Goal: Task Accomplishment & Management: Manage account settings

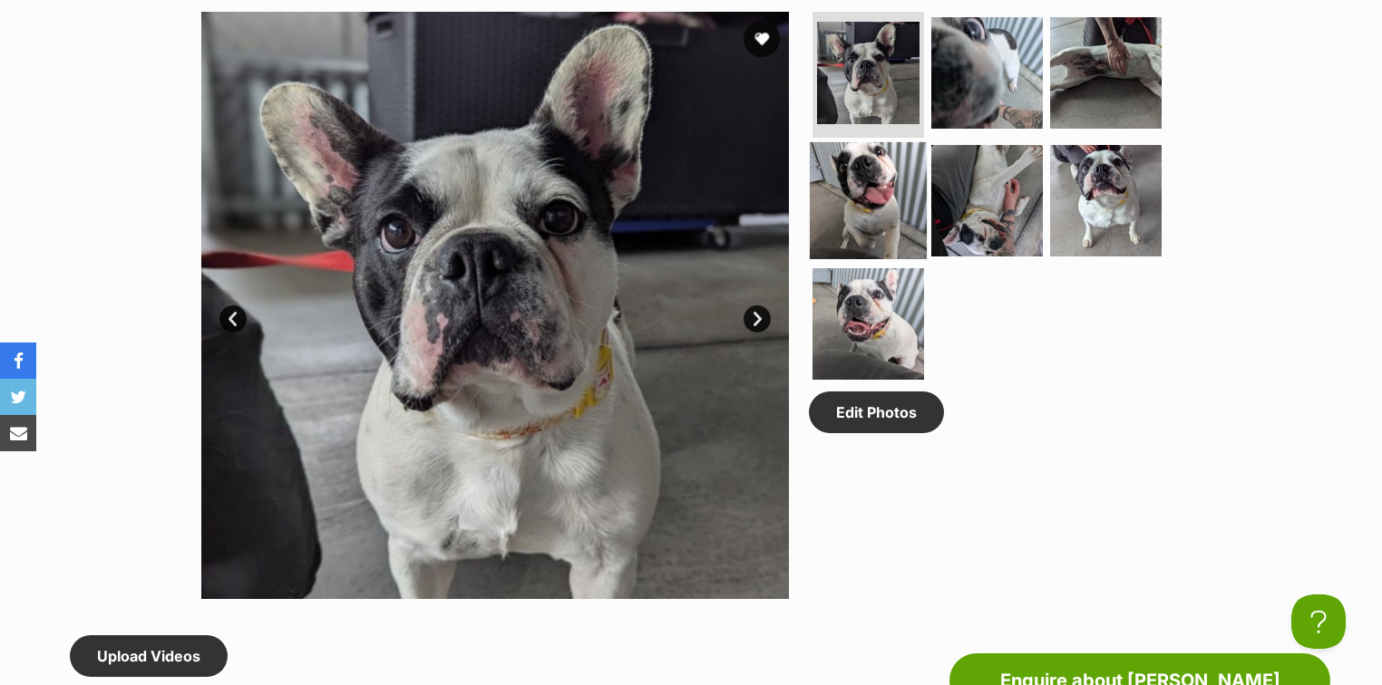
scroll to position [364, 0]
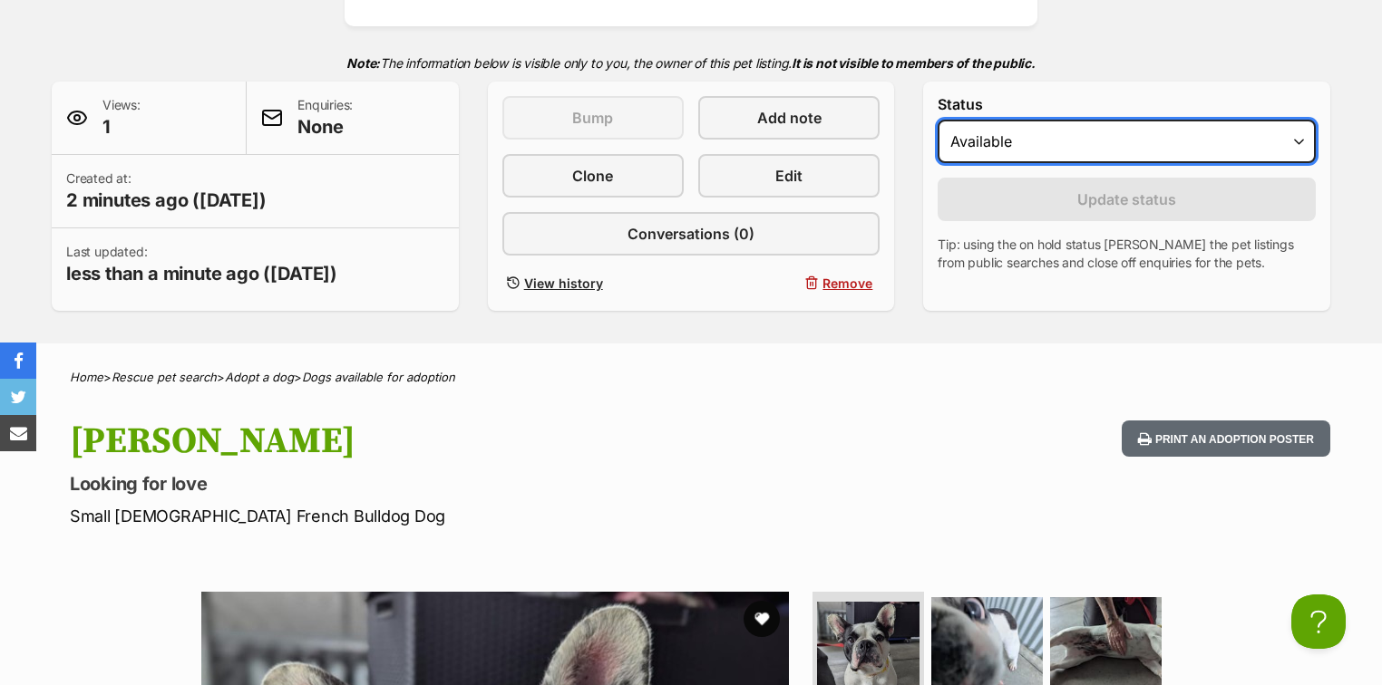
click at [958, 141] on select "Draft Available On hold Adopted" at bounding box center [1127, 142] width 378 height 44
select select "on_hold"
click at [938, 120] on select "Draft Available On hold Adopted" at bounding box center [1127, 142] width 378 height 44
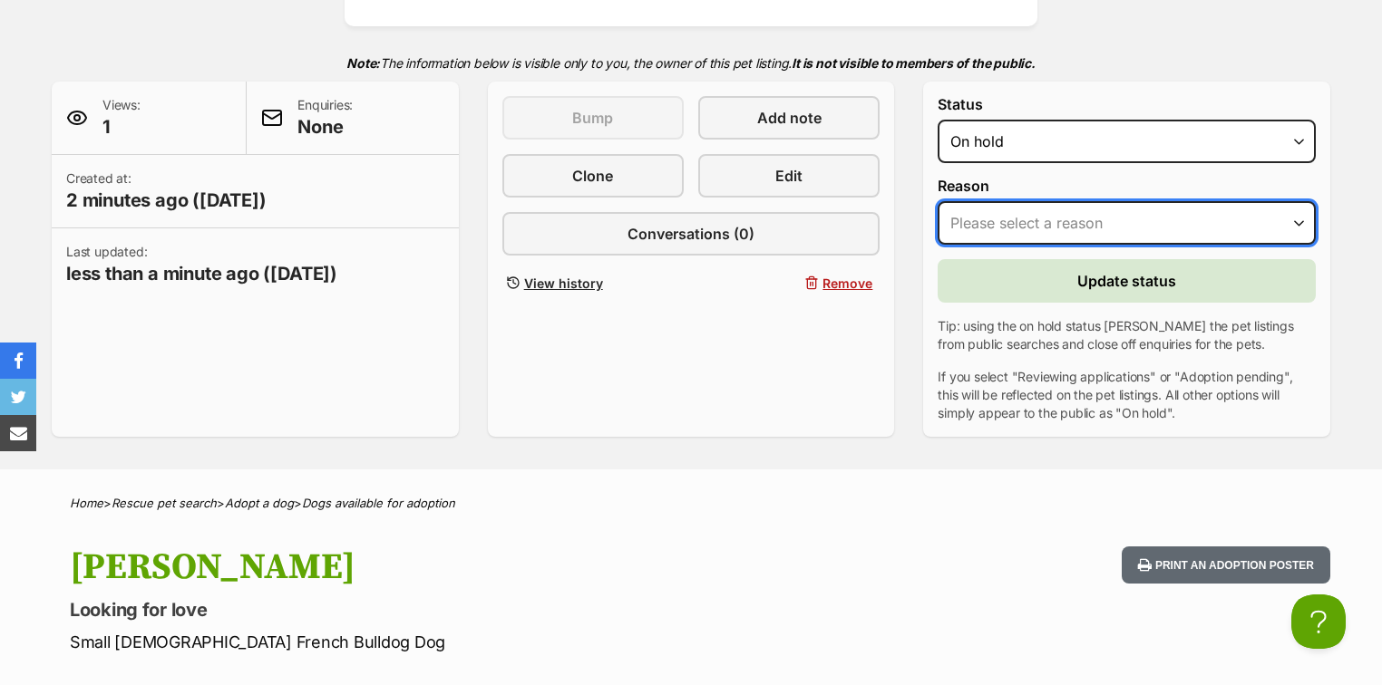
click at [979, 220] on select "Please select a reason Medical reasons Reviewing applications Adoption pending …" at bounding box center [1127, 223] width 378 height 44
select select "reviewing_applications"
click at [938, 201] on select "Please select a reason Medical reasons Reviewing applications Adoption pending …" at bounding box center [1127, 223] width 378 height 44
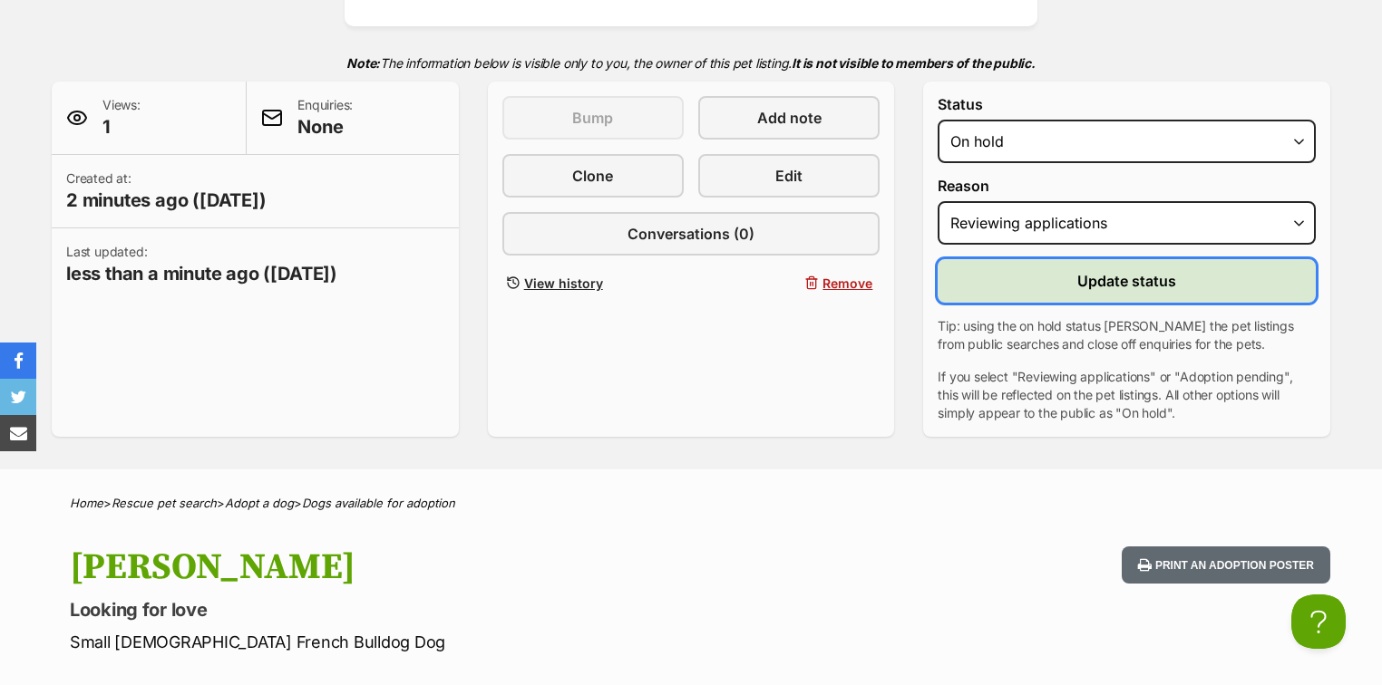
click at [1073, 283] on button "Update status" at bounding box center [1127, 281] width 378 height 44
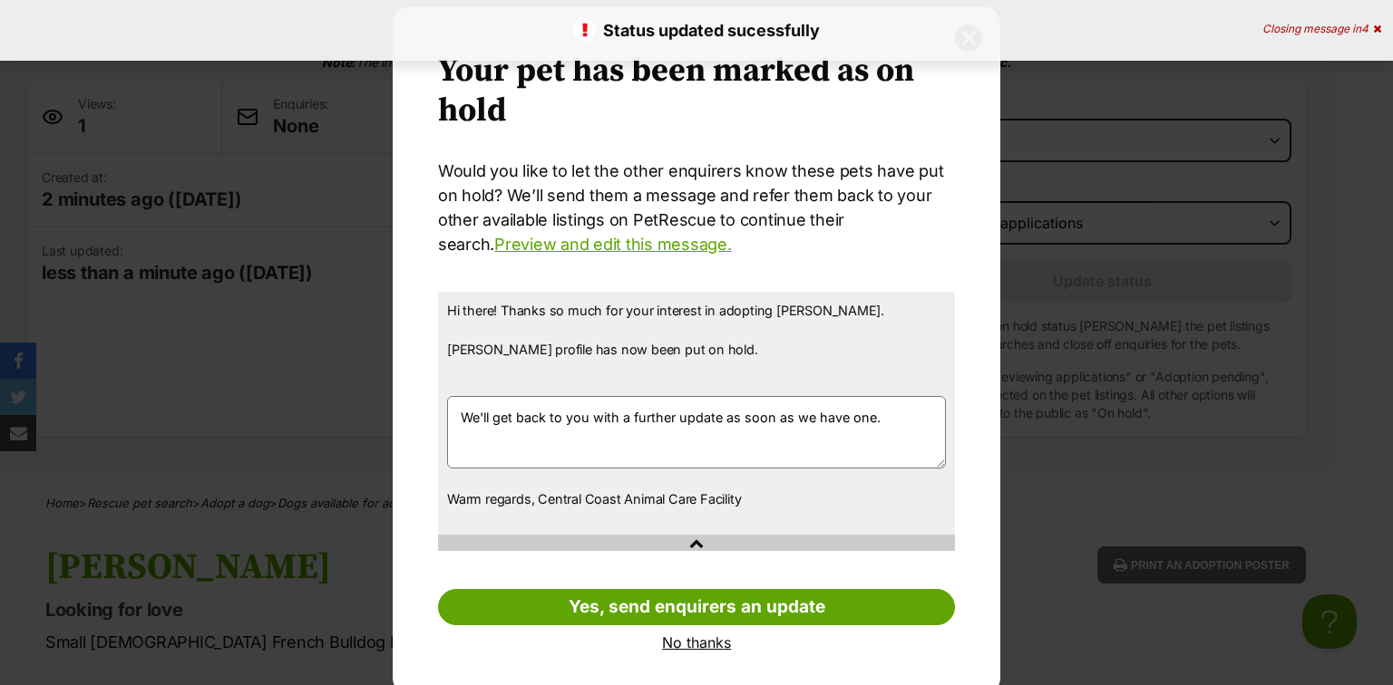
scroll to position [51, 0]
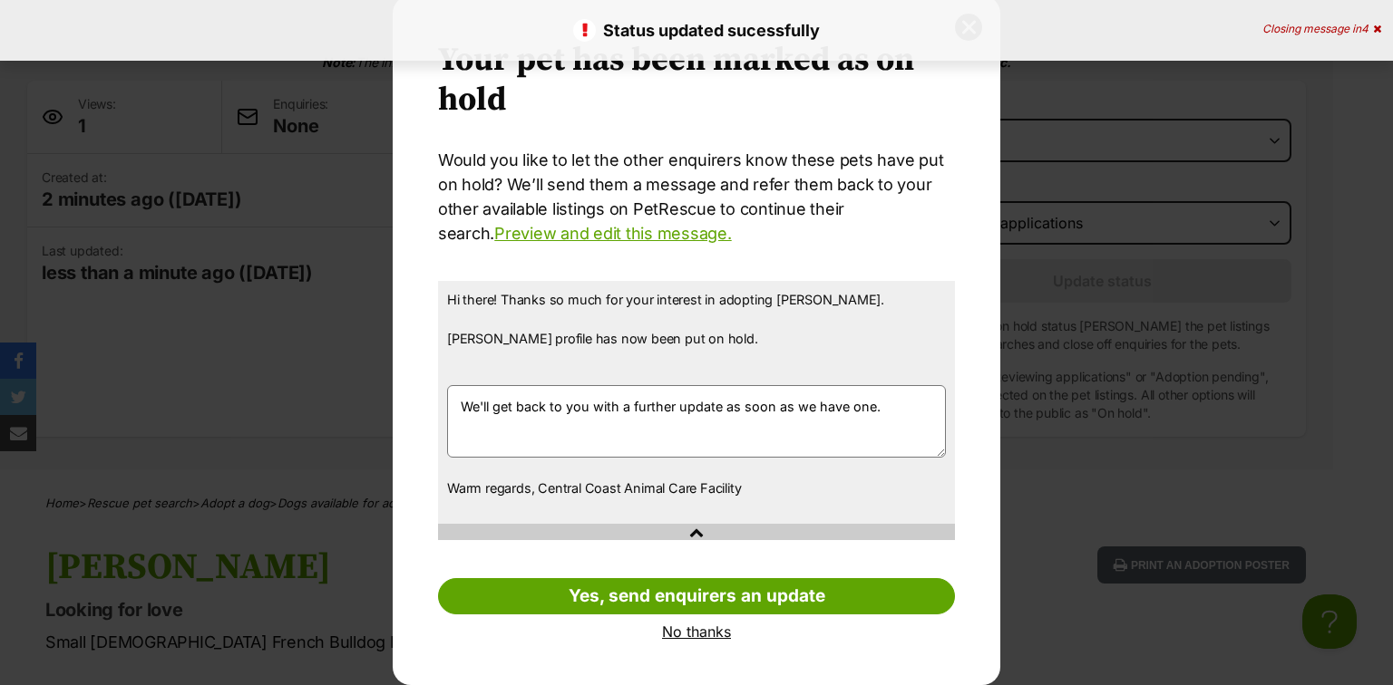
click at [673, 627] on link "No thanks" at bounding box center [696, 632] width 517 height 16
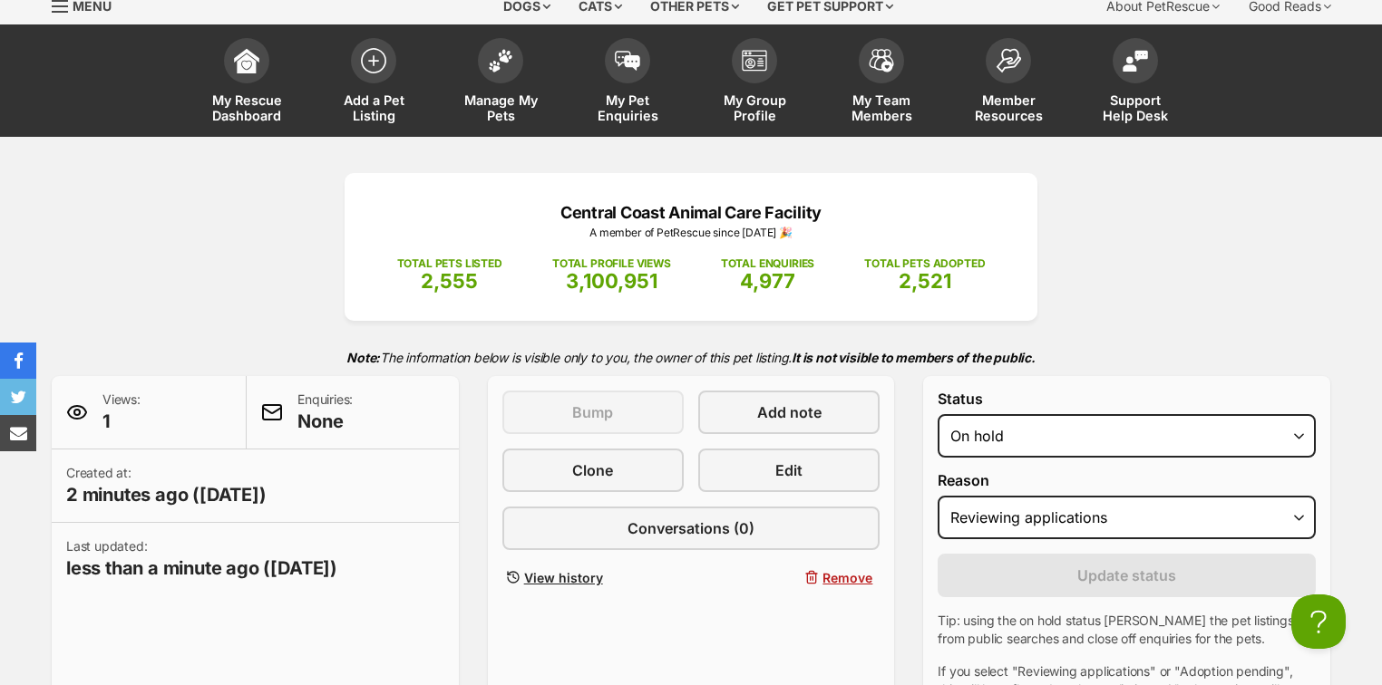
scroll to position [0, 0]
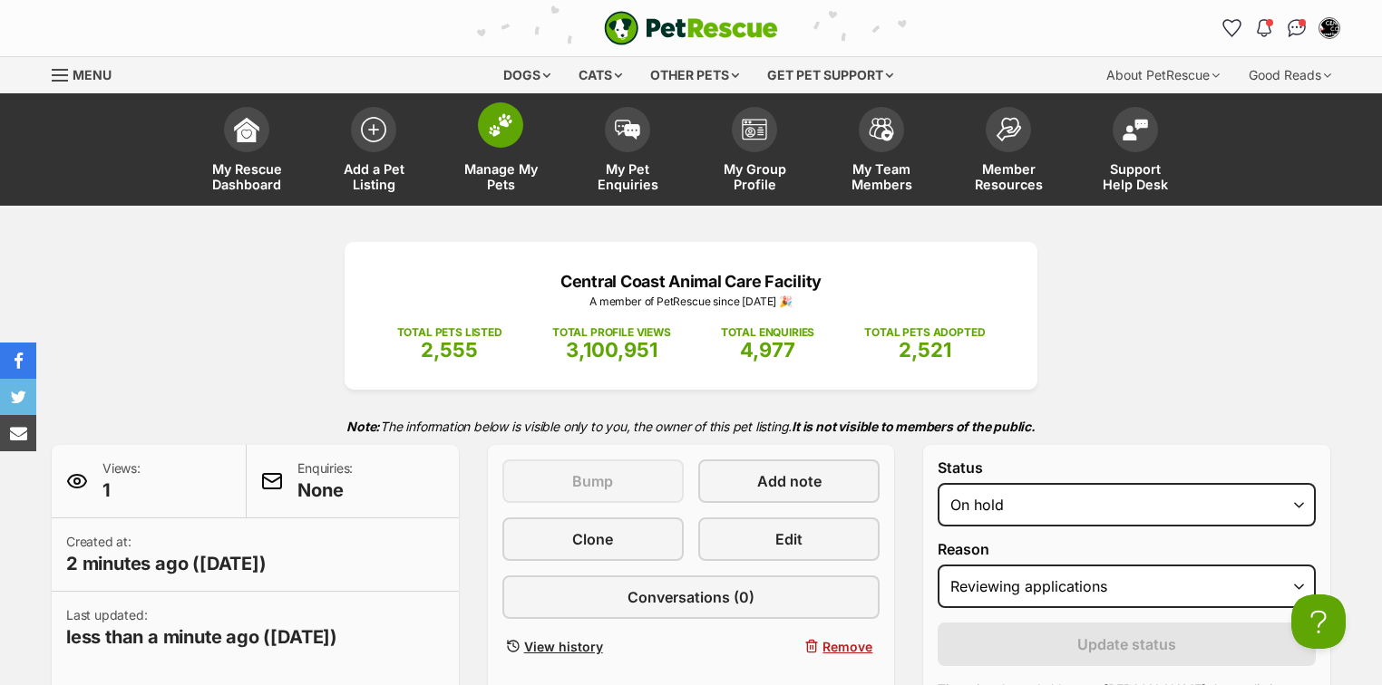
click at [503, 131] on img at bounding box center [500, 125] width 25 height 24
